Goal: Transaction & Acquisition: Download file/media

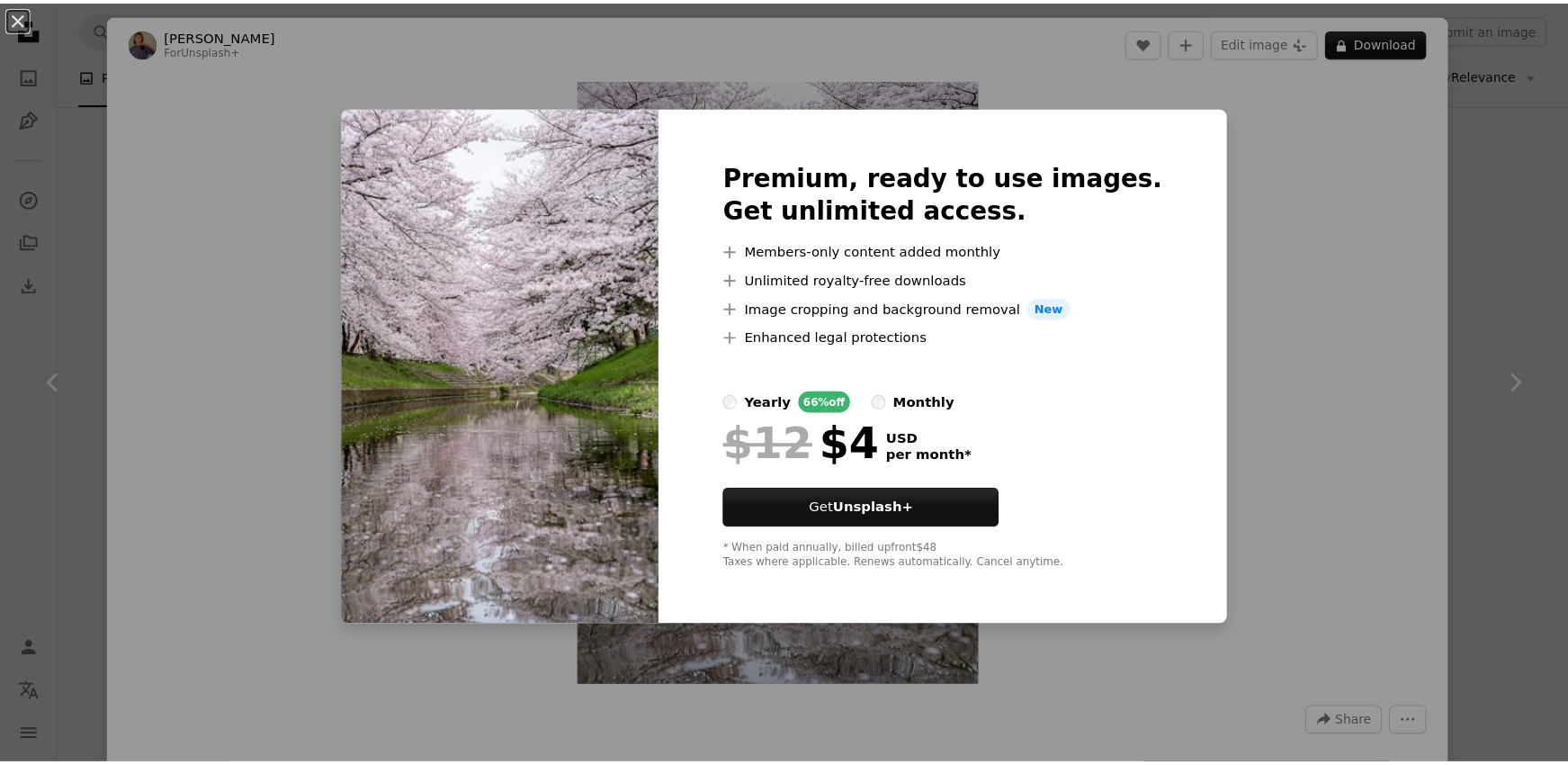
scroll to position [1910, 0]
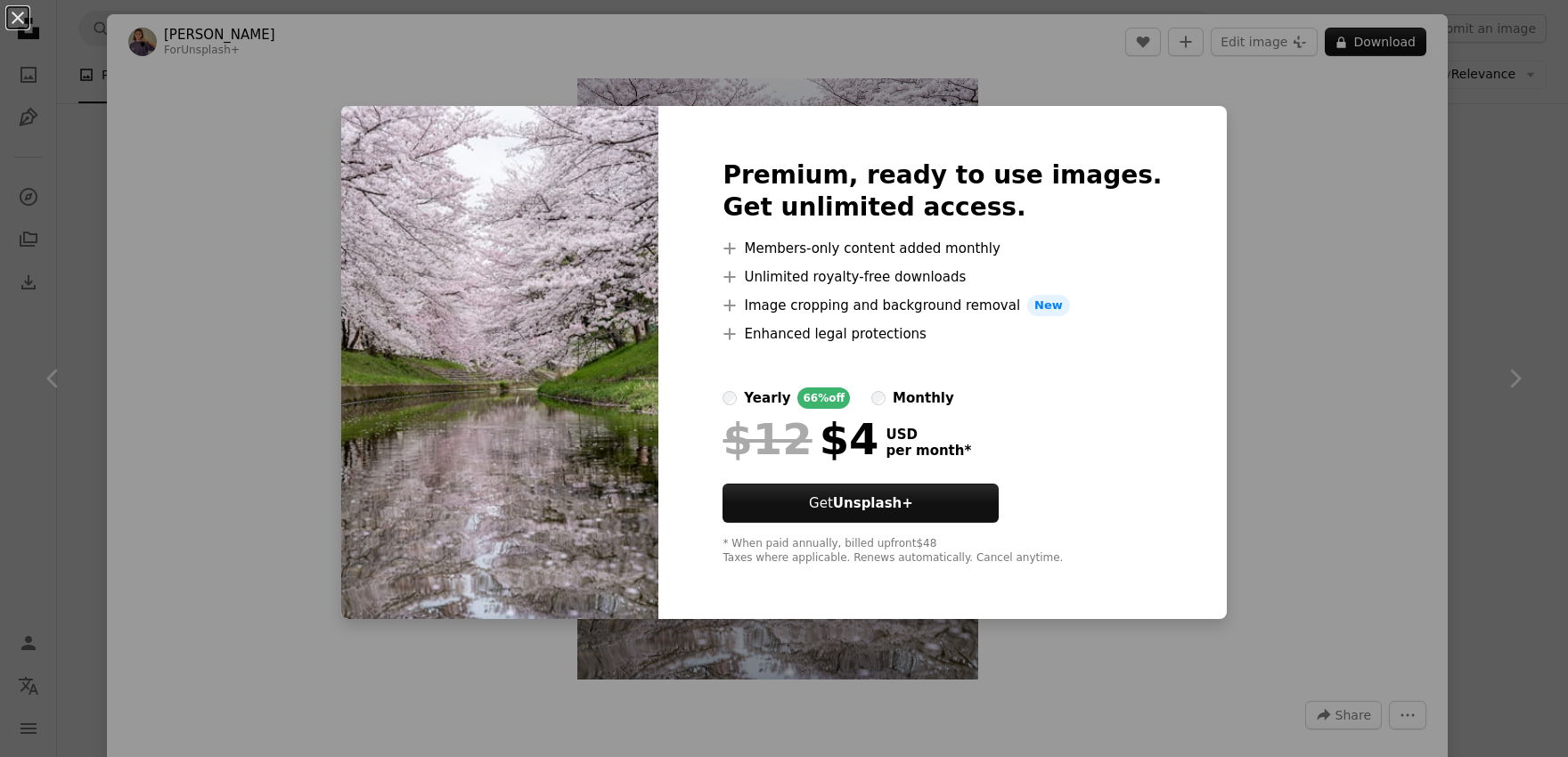
click at [1359, 219] on div "An X shape Premium, ready to use images. Get unlimited access. A plus sign Memb…" at bounding box center [784, 378] width 1568 height 757
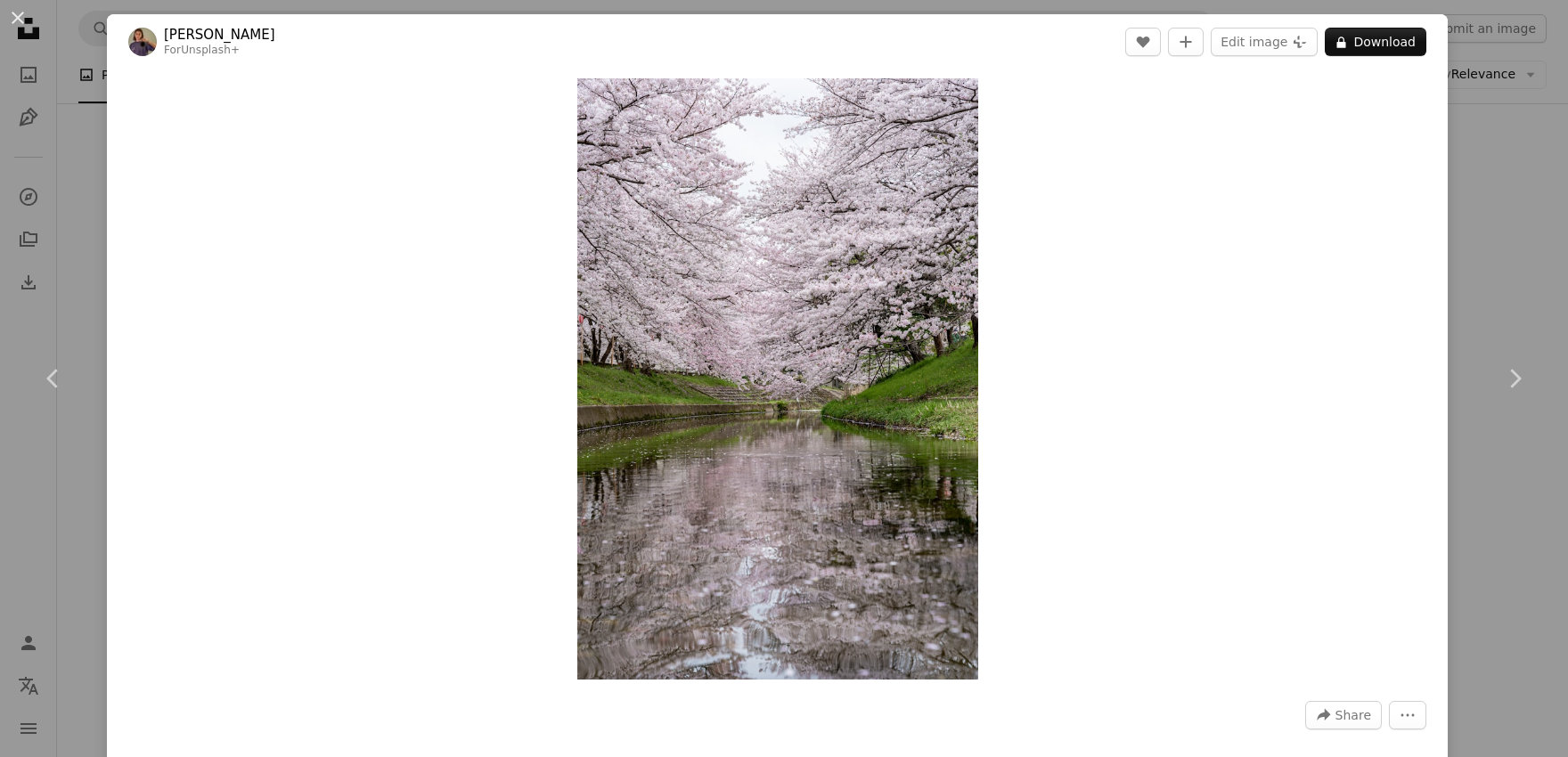
click at [1502, 206] on div "An X shape Chevron left Chevron right [PERSON_NAME] For Unsplash+ A heart A plu…" at bounding box center [784, 378] width 1568 height 757
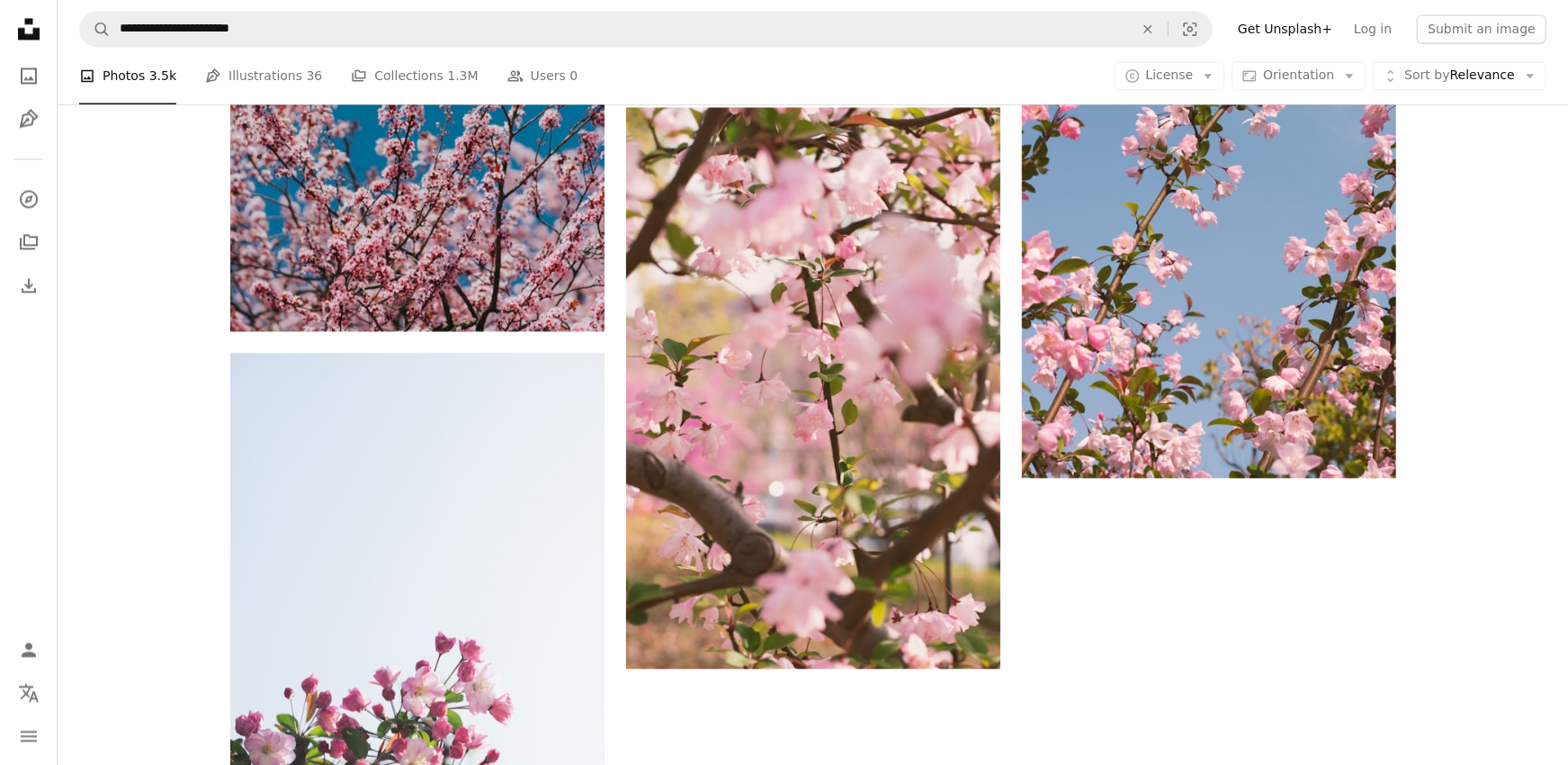
scroll to position [2571, 0]
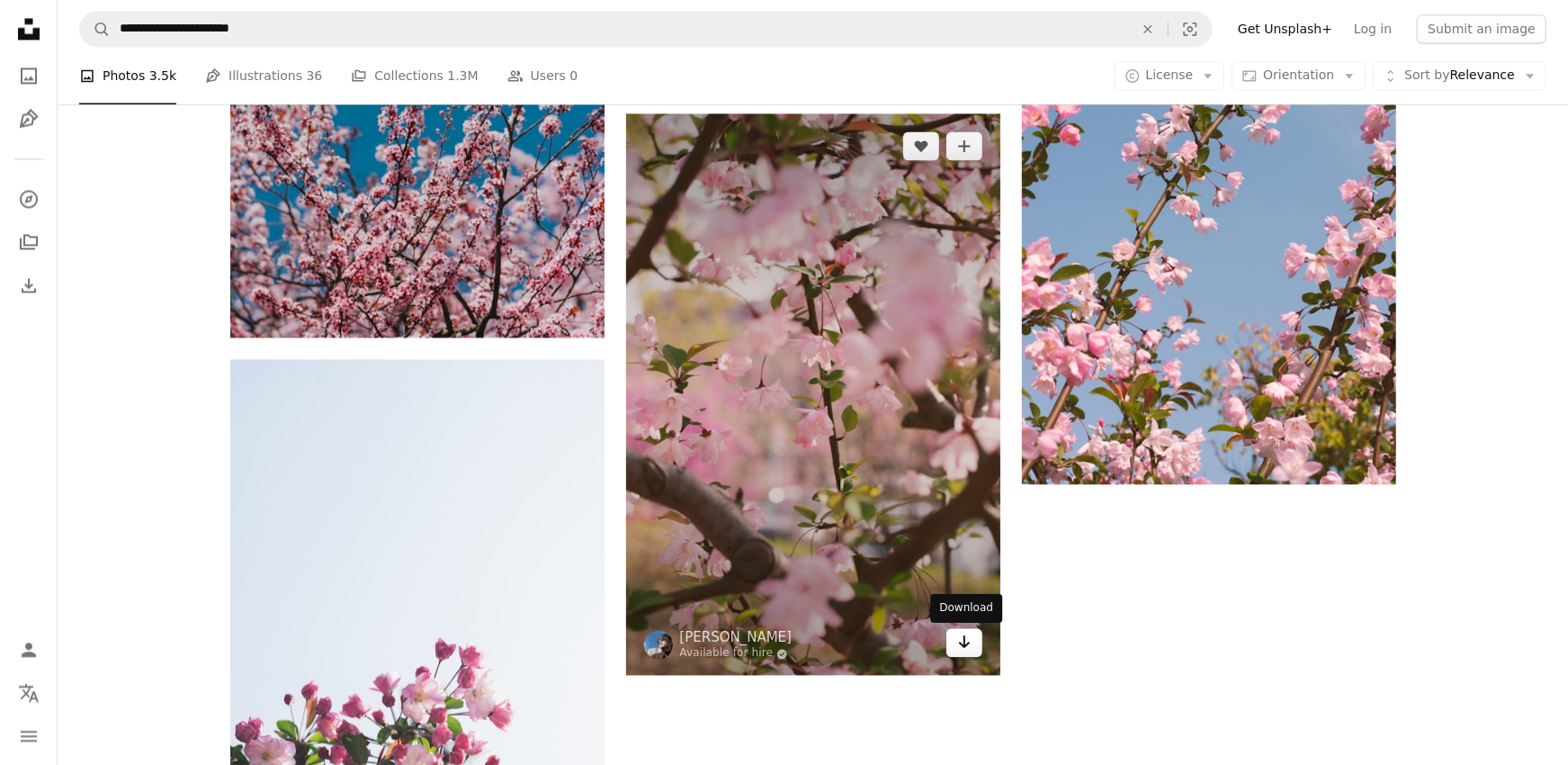
click at [963, 645] on icon "Download" at bounding box center [963, 642] width 12 height 13
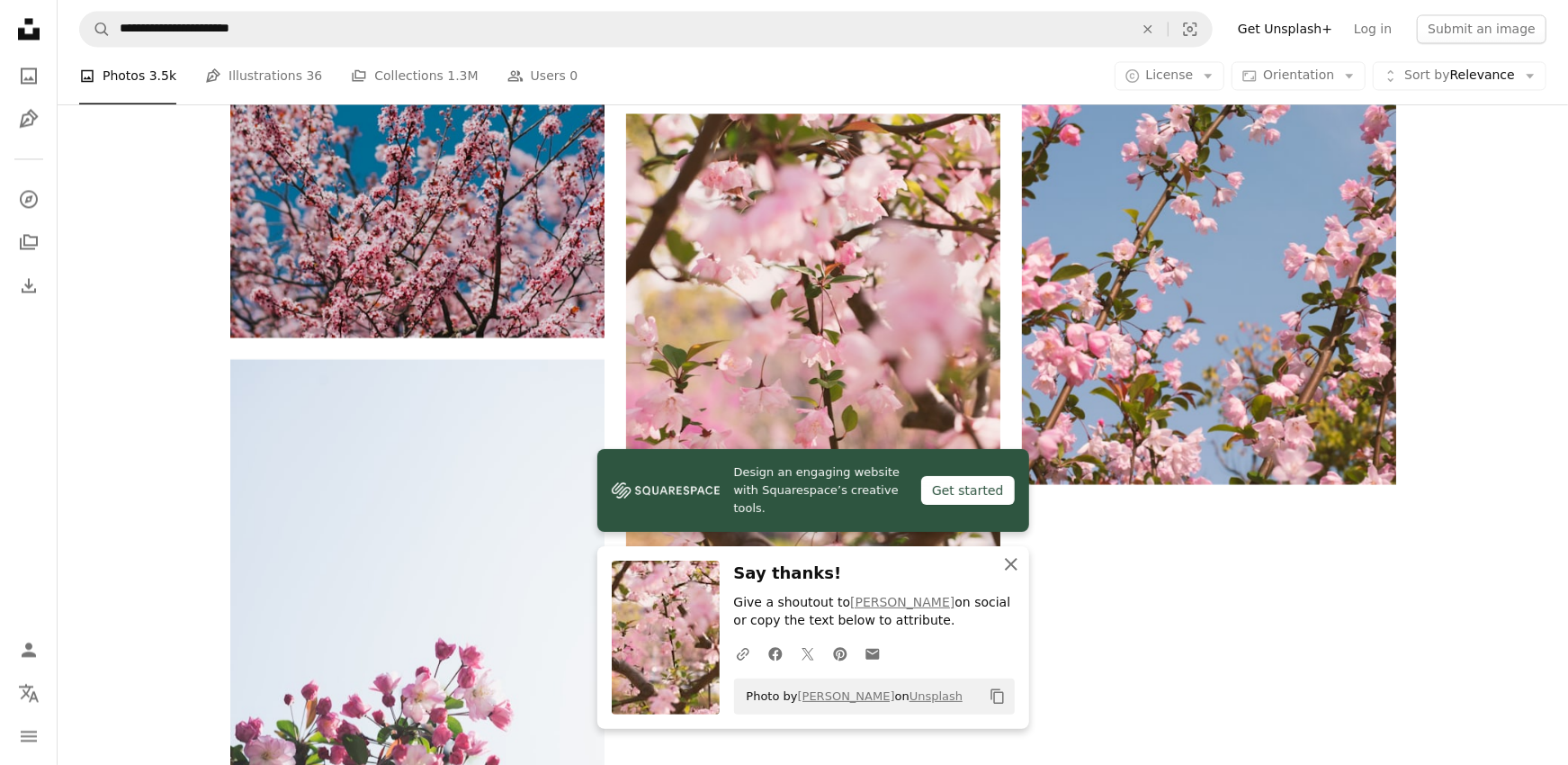
click at [1006, 562] on icon "An X shape" at bounding box center [1011, 564] width 22 height 22
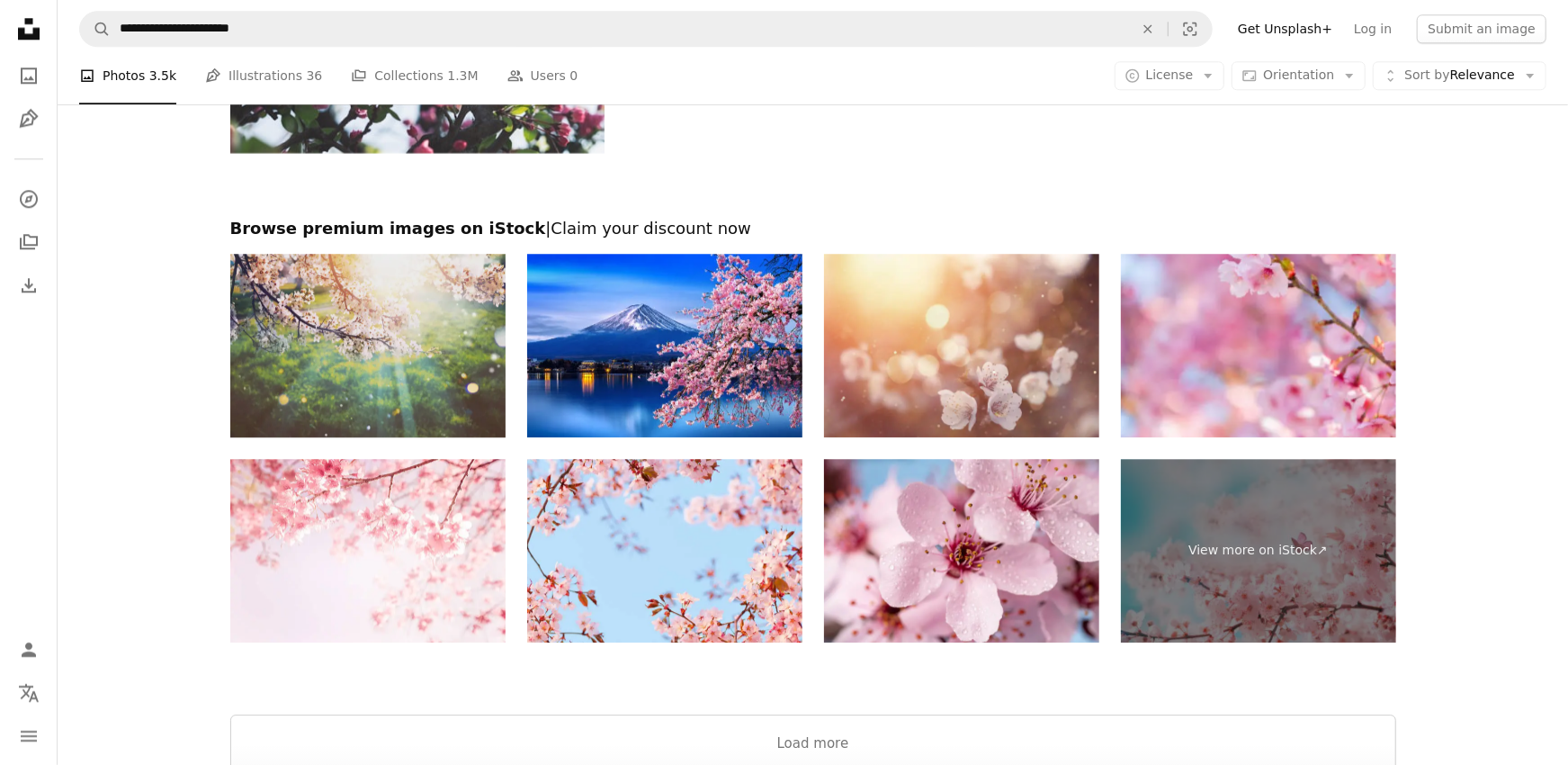
scroll to position [3340, 0]
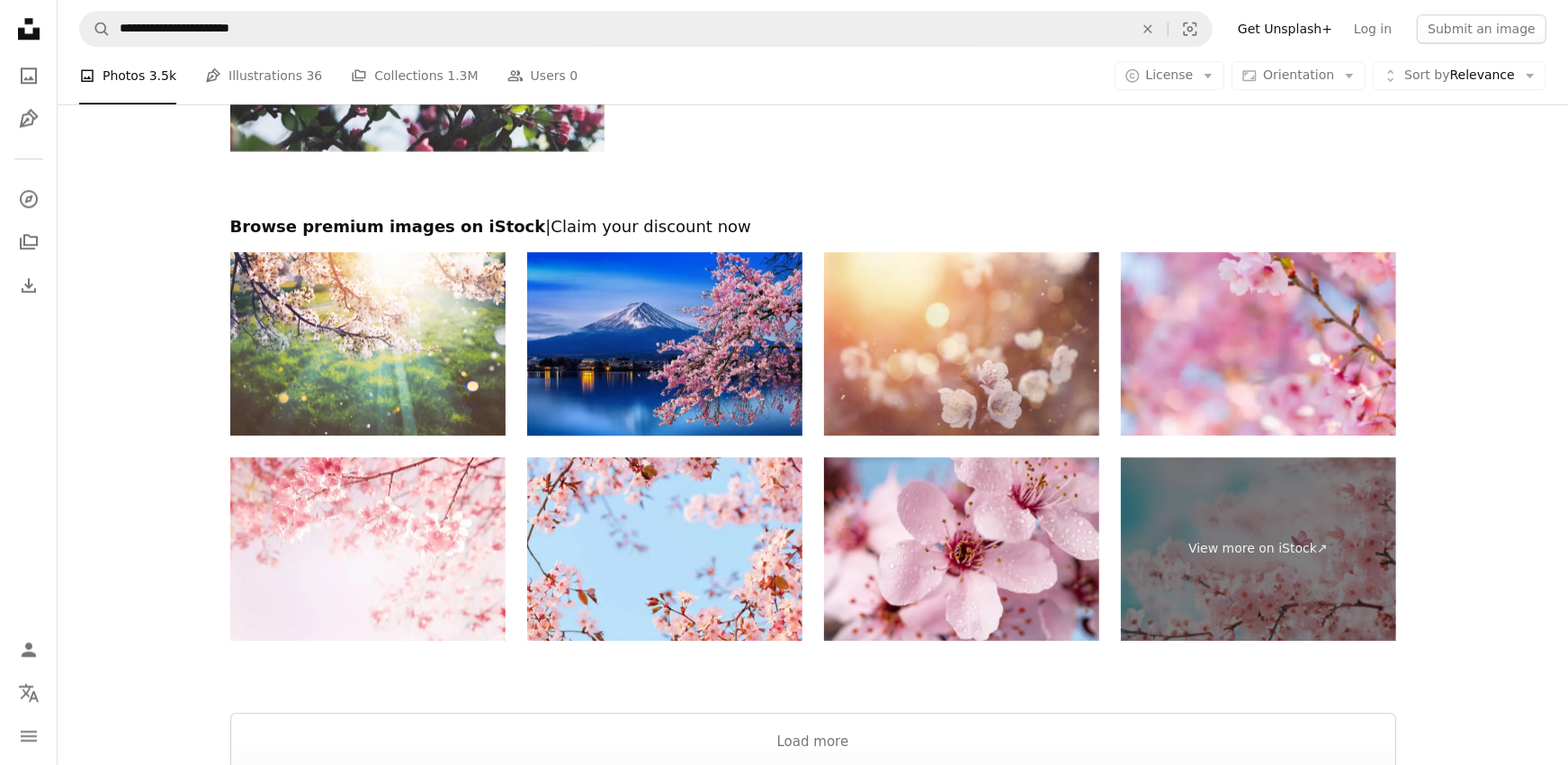
click at [765, 361] on img at bounding box center [664, 344] width 276 height 184
